Goal: Task Accomplishment & Management: Use online tool/utility

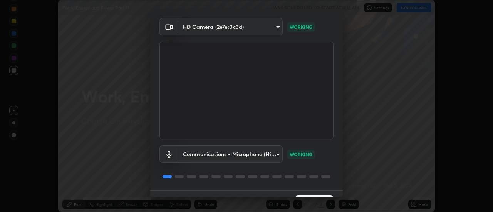
scroll to position [40, 0]
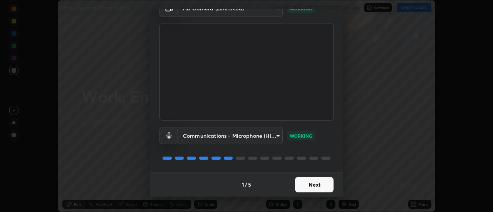
click at [304, 186] on button "Next" at bounding box center [314, 184] width 39 height 15
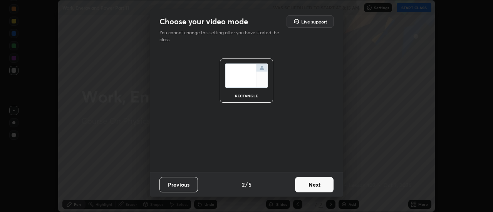
click at [307, 186] on button "Next" at bounding box center [314, 184] width 39 height 15
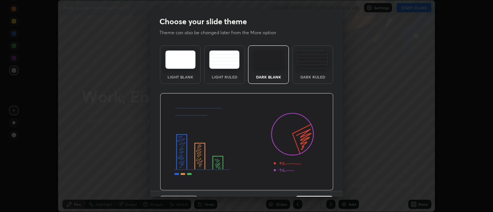
scroll to position [19, 0]
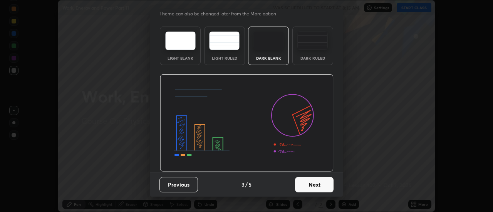
click at [315, 187] on button "Next" at bounding box center [314, 184] width 39 height 15
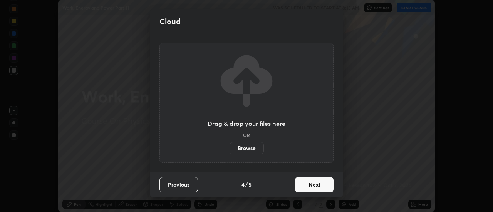
scroll to position [0, 0]
click at [312, 186] on button "Next" at bounding box center [314, 184] width 39 height 15
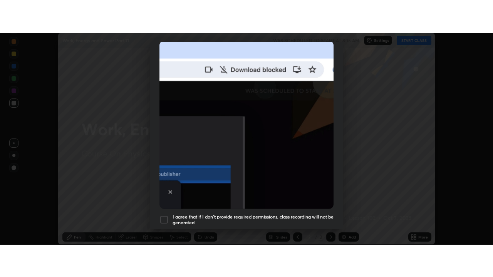
scroll to position [198, 0]
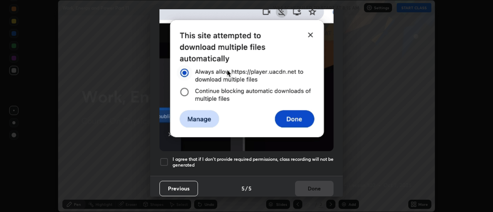
click at [283, 156] on h5 "I agree that if I don't provide required permissions, class recording will not …" at bounding box center [253, 162] width 161 height 12
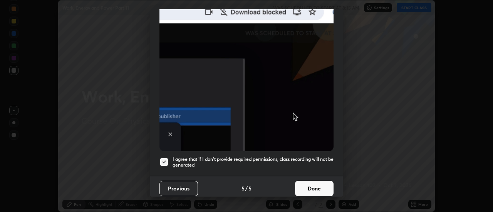
click at [312, 183] on button "Done" at bounding box center [314, 188] width 39 height 15
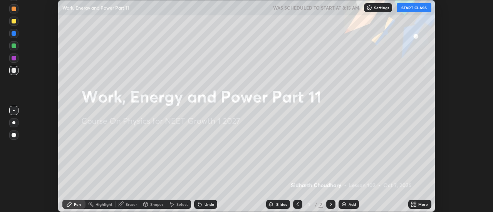
click at [419, 10] on button "START CLASS" at bounding box center [414, 7] width 35 height 9
click at [415, 202] on icon at bounding box center [415, 203] width 2 height 2
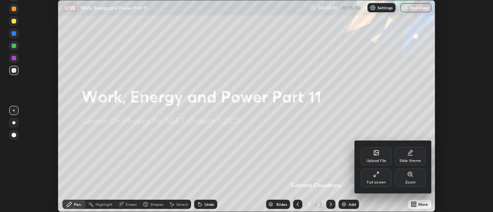
click at [376, 179] on div "Full screen" at bounding box center [376, 178] width 31 height 18
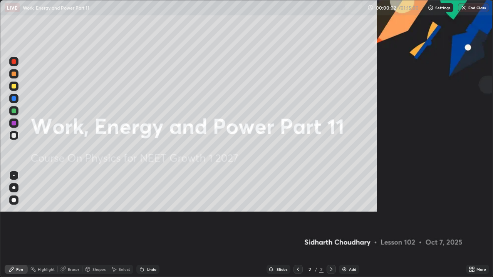
scroll to position [277, 493]
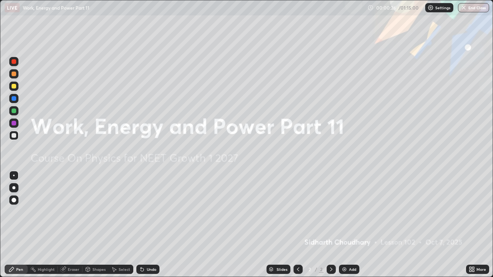
click at [344, 212] on img at bounding box center [344, 270] width 6 height 6
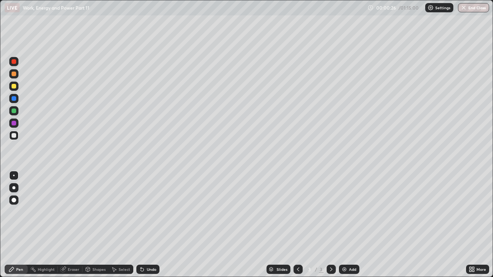
click at [164, 212] on div "Slides 3 / 3 Add" at bounding box center [312, 269] width 307 height 15
click at [14, 188] on div at bounding box center [13, 187] width 3 height 3
click at [16, 136] on div at bounding box center [14, 135] width 5 height 5
click at [14, 136] on div at bounding box center [14, 135] width 5 height 5
click at [15, 87] on div at bounding box center [14, 86] width 5 height 5
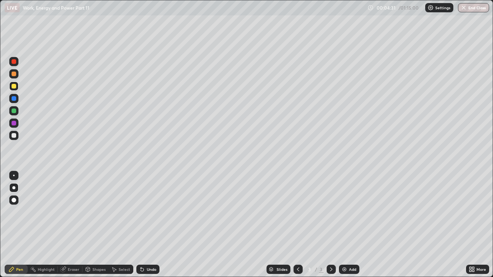
click at [15, 75] on div at bounding box center [14, 74] width 5 height 5
click at [347, 212] on div "Add" at bounding box center [349, 269] width 20 height 9
click at [15, 137] on div at bounding box center [14, 135] width 5 height 5
click at [298, 212] on icon at bounding box center [298, 270] width 2 height 4
click at [331, 212] on icon at bounding box center [331, 270] width 2 height 4
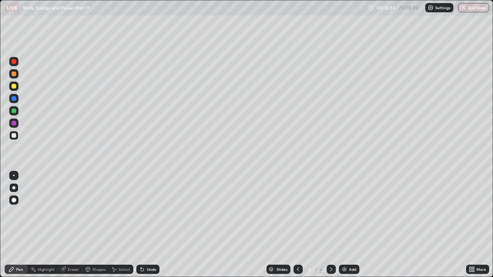
click at [345, 212] on img at bounding box center [344, 270] width 6 height 6
click at [16, 137] on div at bounding box center [14, 135] width 5 height 5
click at [23, 212] on div "Pen" at bounding box center [16, 269] width 23 height 9
click at [90, 212] on icon at bounding box center [88, 270] width 6 height 6
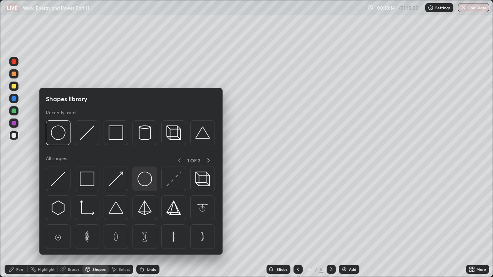
click at [144, 180] on img at bounding box center [145, 179] width 15 height 15
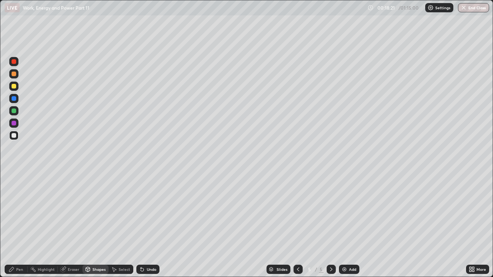
click at [18, 212] on div "Pen" at bounding box center [19, 270] width 7 height 4
click at [13, 76] on div at bounding box center [14, 74] width 5 height 5
click at [13, 86] on div at bounding box center [14, 86] width 5 height 5
click at [13, 75] on div at bounding box center [14, 74] width 5 height 5
click at [350, 212] on div "Add" at bounding box center [352, 270] width 7 height 4
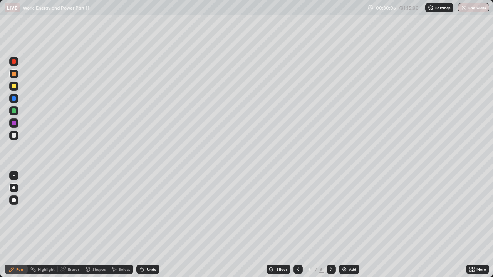
click at [13, 139] on div at bounding box center [13, 135] width 9 height 9
click at [15, 74] on div at bounding box center [14, 74] width 5 height 5
click at [15, 88] on div at bounding box center [14, 86] width 5 height 5
click at [347, 212] on div "Add" at bounding box center [349, 269] width 20 height 9
click at [14, 134] on div at bounding box center [14, 135] width 5 height 5
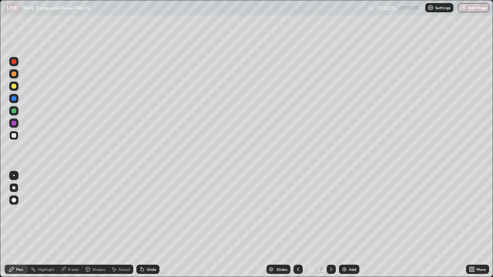
click at [15, 109] on div at bounding box center [14, 111] width 5 height 5
click at [14, 135] on div at bounding box center [14, 135] width 5 height 5
click at [14, 110] on div at bounding box center [14, 111] width 5 height 5
click at [15, 134] on div at bounding box center [14, 135] width 5 height 5
click at [151, 212] on div "Undo" at bounding box center [152, 270] width 10 height 4
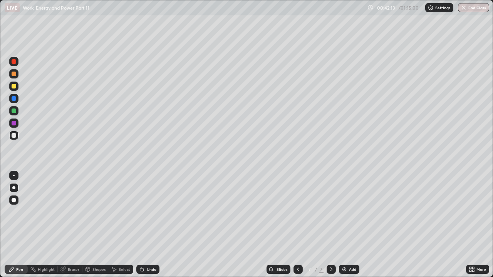
click at [349, 212] on div "Add" at bounding box center [349, 269] width 20 height 9
click at [13, 111] on div at bounding box center [14, 111] width 5 height 5
click at [12, 136] on div at bounding box center [14, 135] width 5 height 5
click at [153, 212] on div "Undo" at bounding box center [147, 269] width 23 height 9
click at [150, 212] on div "Undo" at bounding box center [147, 269] width 23 height 9
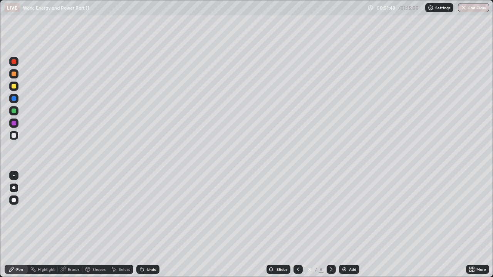
click at [51, 212] on div "Highlight" at bounding box center [46, 270] width 17 height 4
click at [22, 212] on div "Pen" at bounding box center [19, 270] width 7 height 4
click at [355, 212] on div "Add" at bounding box center [352, 270] width 7 height 4
click at [17, 188] on div at bounding box center [13, 187] width 9 height 9
click at [15, 199] on div at bounding box center [14, 200] width 5 height 5
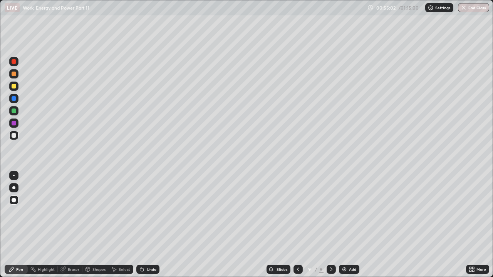
click at [12, 110] on div at bounding box center [14, 111] width 5 height 5
click at [148, 212] on div "Undo" at bounding box center [152, 270] width 10 height 4
click at [102, 212] on div "Shapes" at bounding box center [98, 270] width 13 height 4
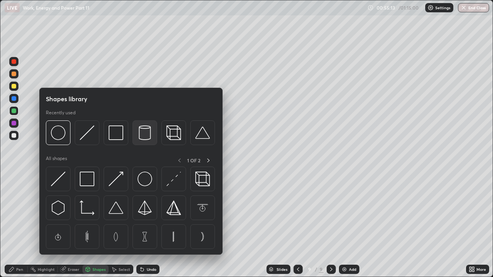
click at [145, 136] on img at bounding box center [145, 133] width 15 height 15
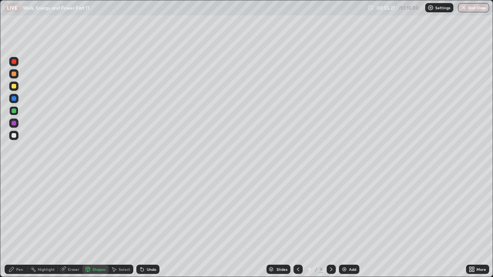
click at [19, 212] on div "Pen" at bounding box center [19, 270] width 7 height 4
click at [14, 87] on div at bounding box center [14, 86] width 5 height 5
click at [14, 188] on div at bounding box center [13, 187] width 3 height 3
click at [13, 87] on div at bounding box center [14, 86] width 5 height 5
click at [144, 212] on icon at bounding box center [142, 270] width 6 height 6
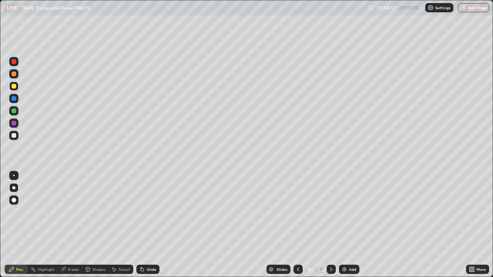
click at [143, 212] on icon at bounding box center [142, 270] width 6 height 6
click at [145, 212] on div "Undo" at bounding box center [147, 269] width 23 height 9
click at [143, 212] on icon at bounding box center [142, 269] width 3 height 3
click at [73, 212] on div "Eraser" at bounding box center [74, 270] width 12 height 4
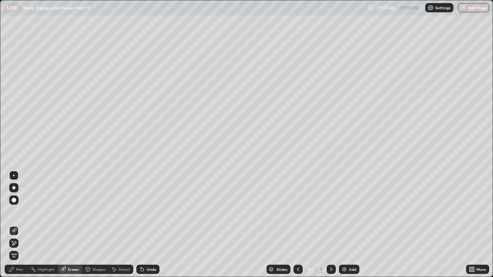
click at [20, 212] on div "Pen" at bounding box center [19, 270] width 7 height 4
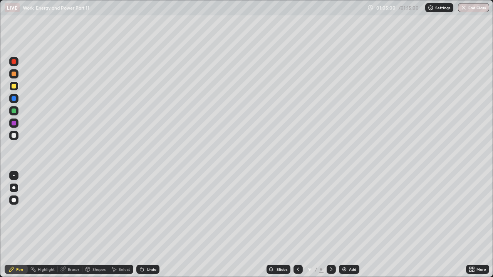
click at [148, 212] on div "Undo" at bounding box center [147, 269] width 23 height 9
click at [475, 11] on button "End Class" at bounding box center [473, 7] width 31 height 9
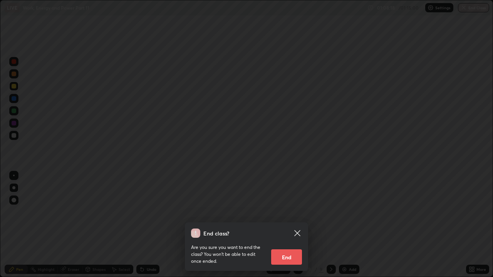
click at [289, 212] on button "End" at bounding box center [286, 257] width 31 height 15
